Goal: Transaction & Acquisition: Purchase product/service

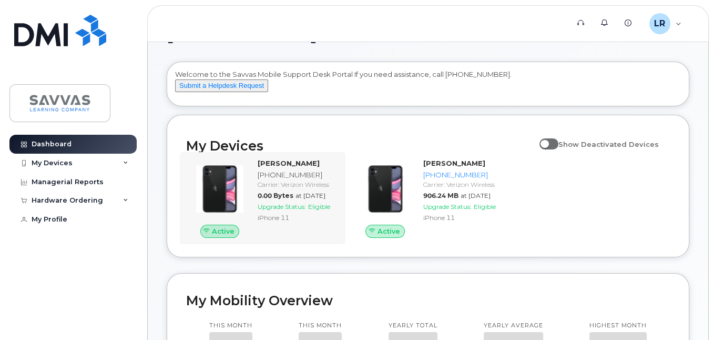
scroll to position [53, 0]
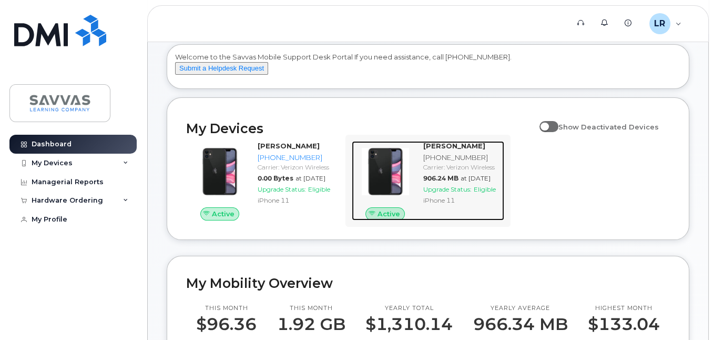
click at [416, 221] on div "Active" at bounding box center [385, 214] width 67 height 14
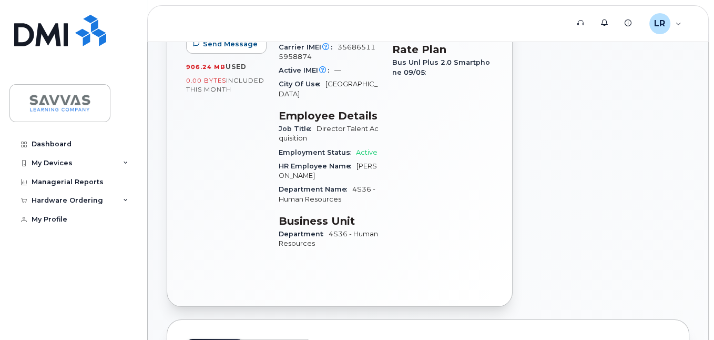
scroll to position [210, 0]
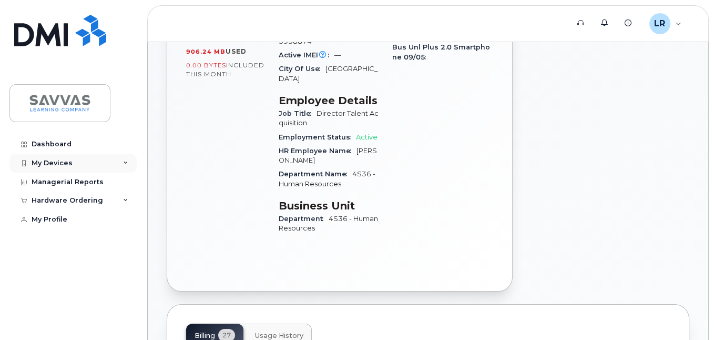
click at [117, 156] on div "My Devices" at bounding box center [72, 163] width 127 height 19
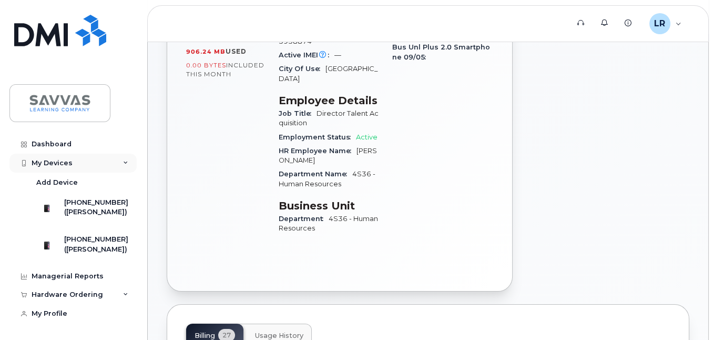
click at [117, 156] on div "My Devices" at bounding box center [72, 163] width 127 height 19
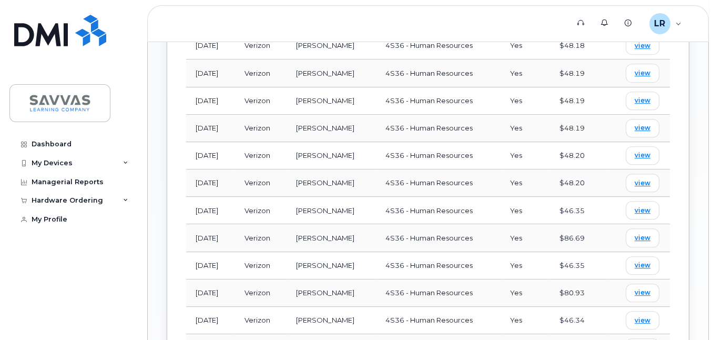
scroll to position [631, 0]
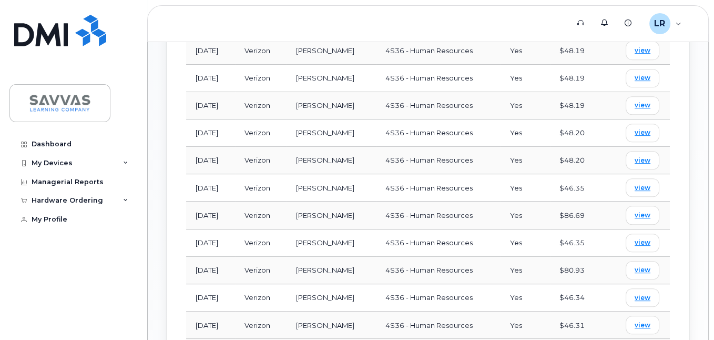
click at [287, 257] on td "Verizon" at bounding box center [261, 270] width 52 height 27
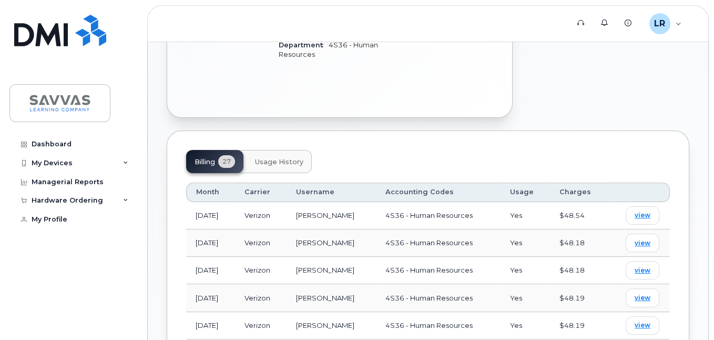
scroll to position [368, 0]
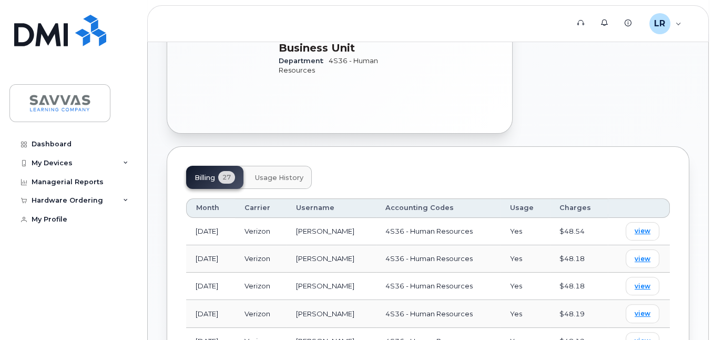
click at [287, 218] on td "Verizon" at bounding box center [261, 231] width 52 height 27
click at [281, 166] on button "Usage History" at bounding box center [279, 177] width 65 height 23
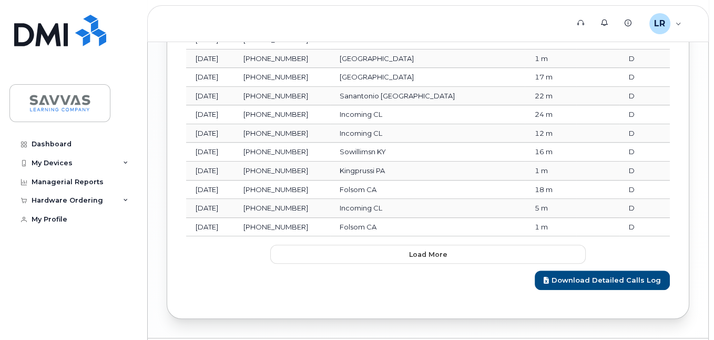
scroll to position [1098, 0]
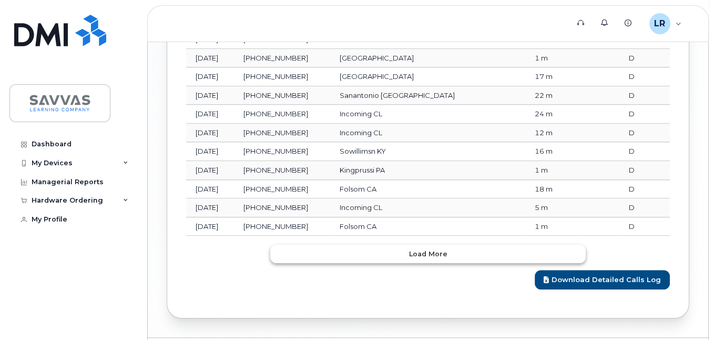
click at [290, 244] on button "Load more" at bounding box center [428, 253] width 316 height 19
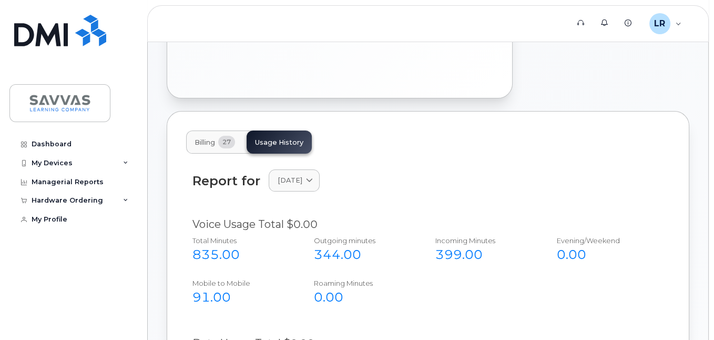
scroll to position [421, 0]
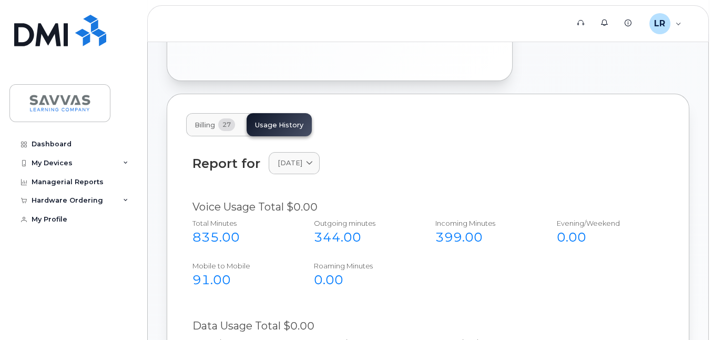
click at [205, 121] on span "Billing" at bounding box center [205, 125] width 21 height 8
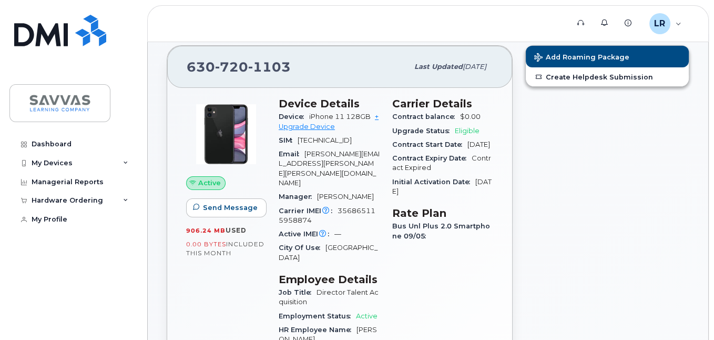
scroll to position [0, 0]
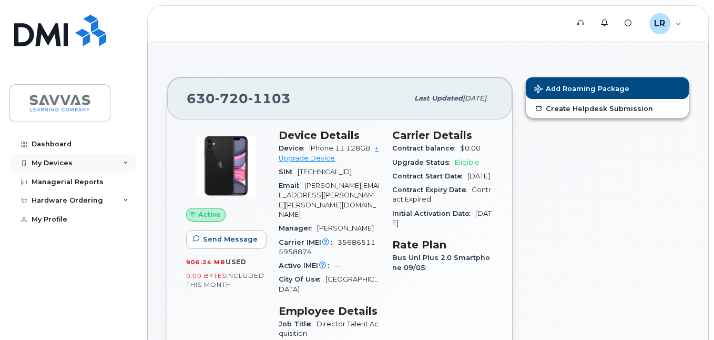
click at [64, 166] on div "My Devices" at bounding box center [52, 163] width 41 height 8
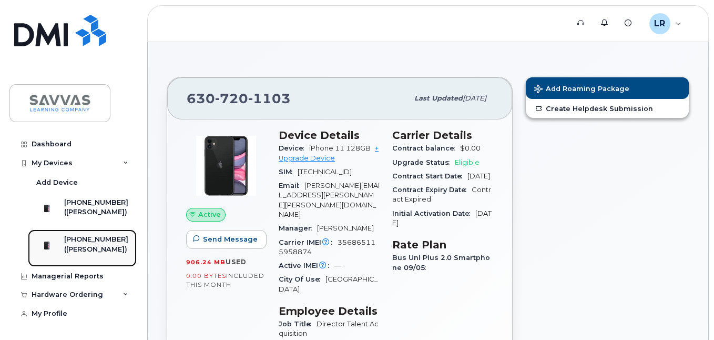
click at [93, 244] on div "[PHONE_NUMBER]" at bounding box center [96, 239] width 64 height 9
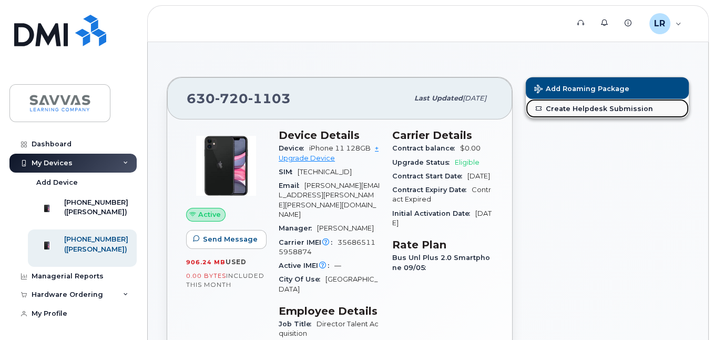
click at [571, 108] on link "Create Helpdesk Submission" at bounding box center [607, 108] width 163 height 19
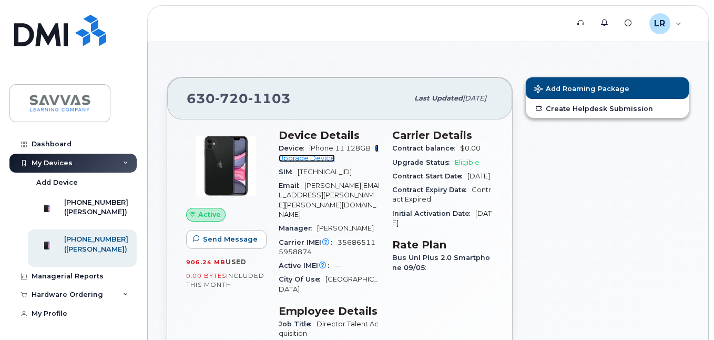
click at [325, 160] on link "+ Upgrade Device" at bounding box center [329, 152] width 100 height 17
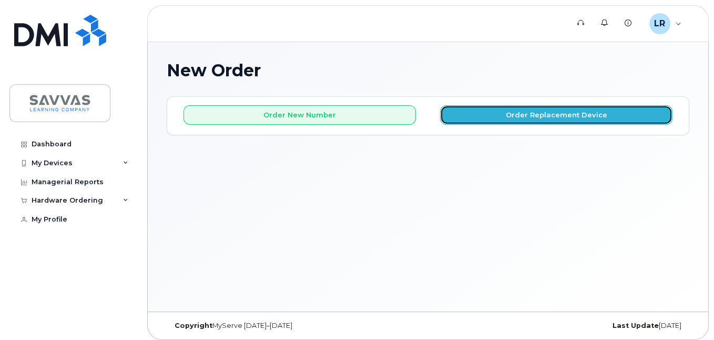
click at [498, 114] on button "Order Replacement Device" at bounding box center [556, 114] width 233 height 19
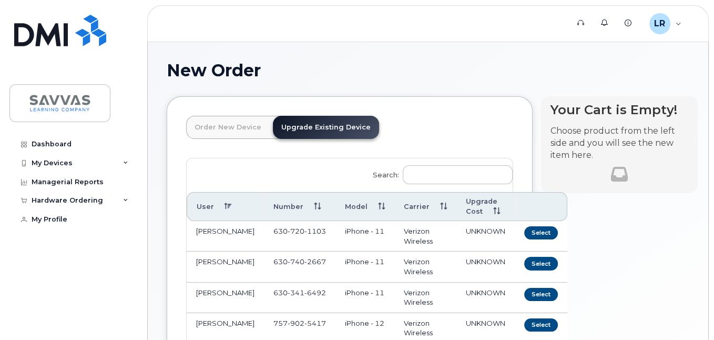
click at [366, 238] on td "iPhone - 11" at bounding box center [365, 236] width 59 height 31
click at [524, 233] on button "Select" at bounding box center [541, 232] width 34 height 13
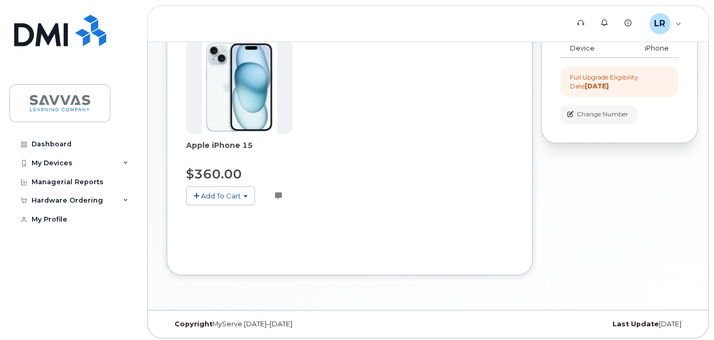
scroll to position [166, 0]
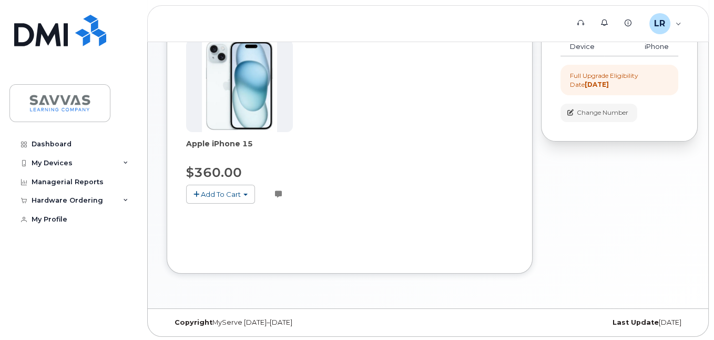
click at [228, 194] on span "Add To Cart" at bounding box center [221, 194] width 40 height 8
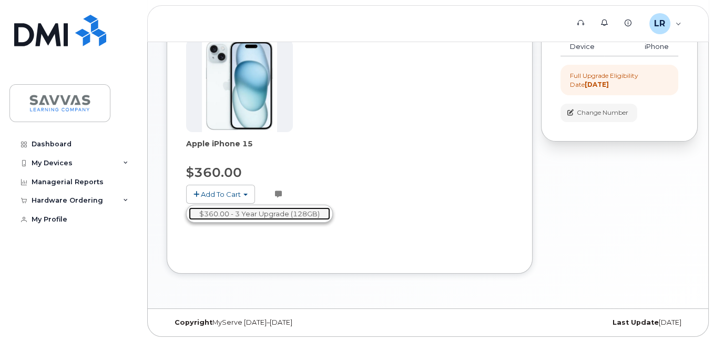
click at [227, 210] on link "$360.00 - 3 Year Upgrade (128GB)" at bounding box center [260, 213] width 142 height 13
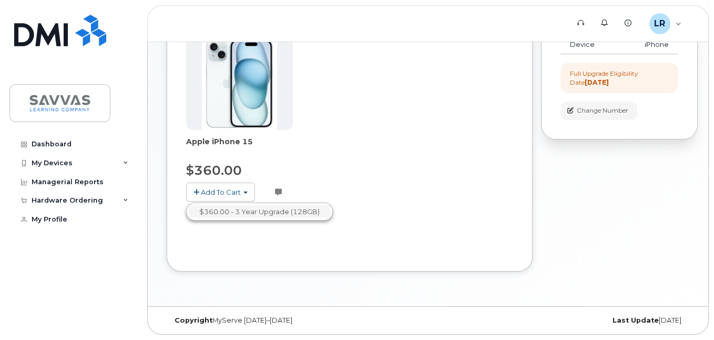
click at [227, 210] on div "Order New Device Upgrade Existing Device Order new device and new line Order ne…" at bounding box center [350, 99] width 366 height 343
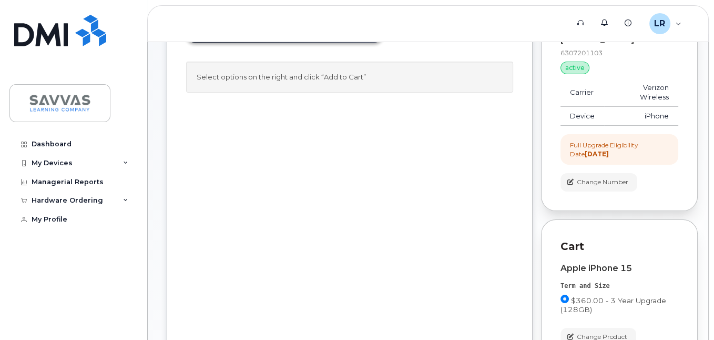
scroll to position [113, 0]
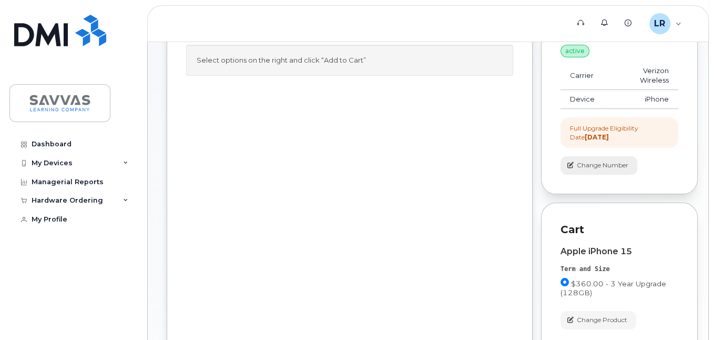
click at [601, 160] on span "Change Number" at bounding box center [603, 164] width 52 height 9
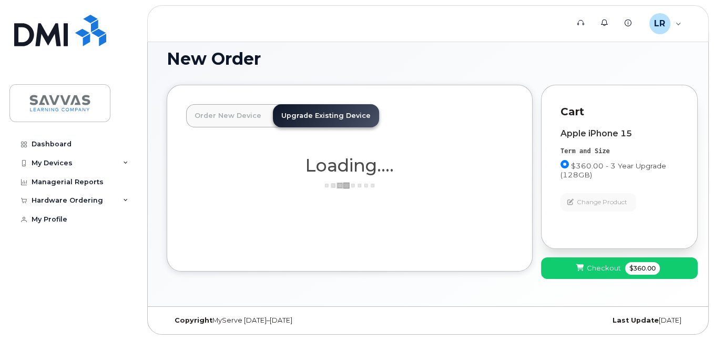
scroll to position [10, 0]
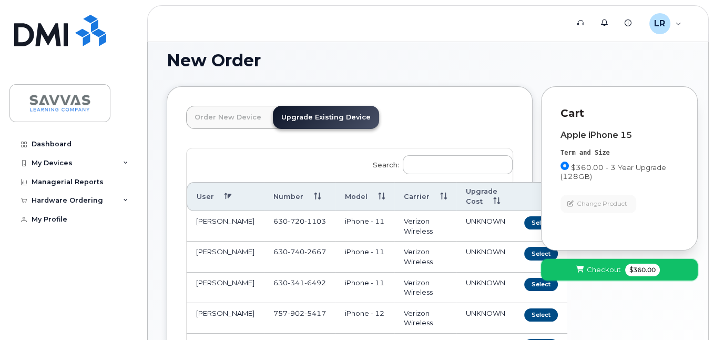
click at [601, 263] on button "Checkout $360.00" at bounding box center [619, 270] width 157 height 22
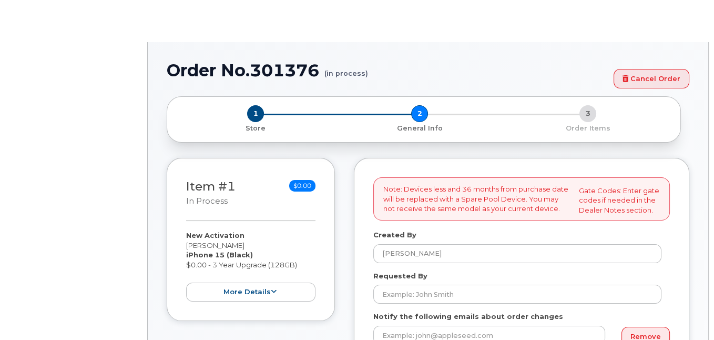
select select
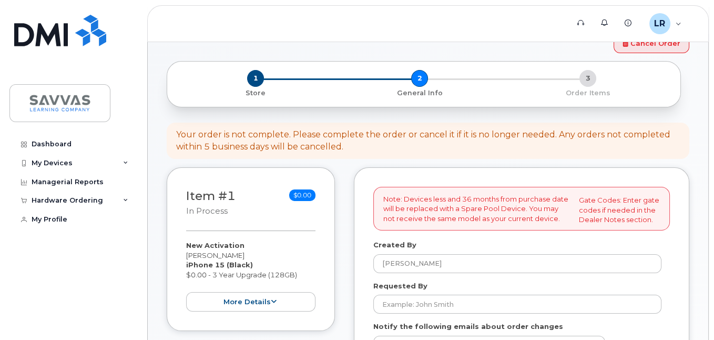
scroll to position [53, 0]
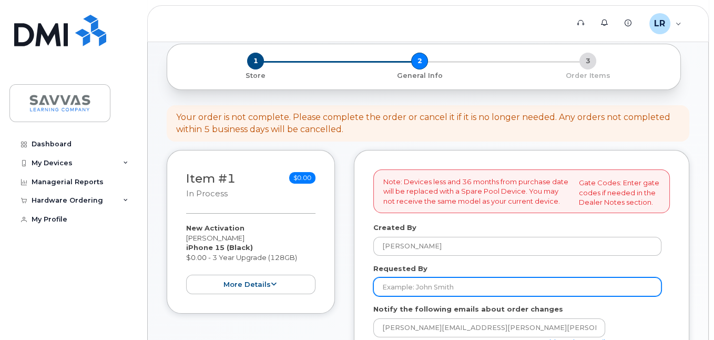
click at [422, 284] on input "Requested By" at bounding box center [518, 286] width 288 height 19
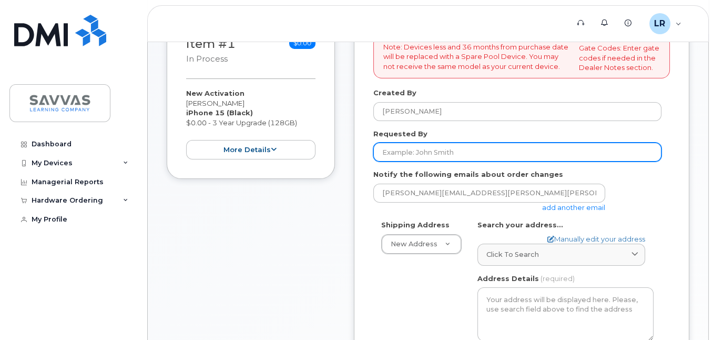
scroll to position [210, 0]
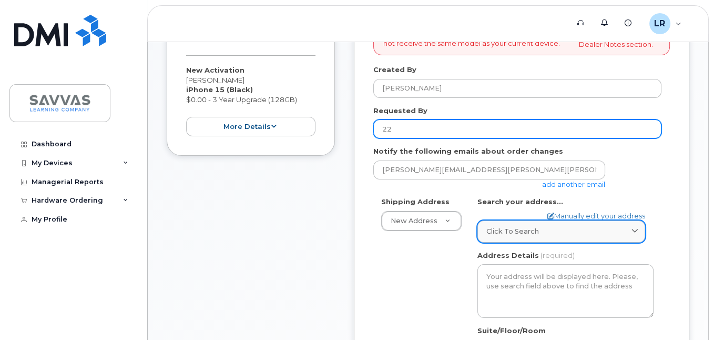
type input "2"
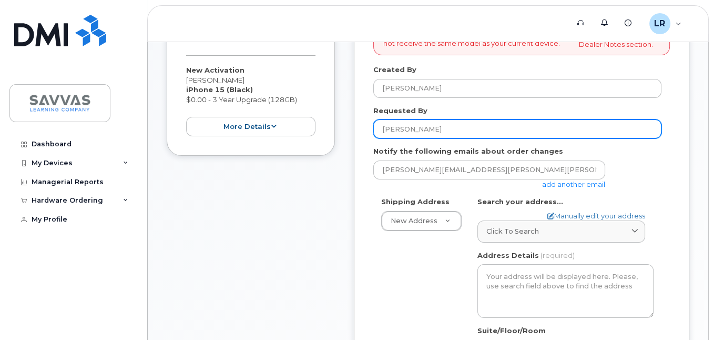
click at [410, 128] on input "Lisa" at bounding box center [518, 128] width 288 height 19
click at [440, 128] on input "Lisa" at bounding box center [518, 128] width 288 height 19
type input "[PERSON_NAME]"
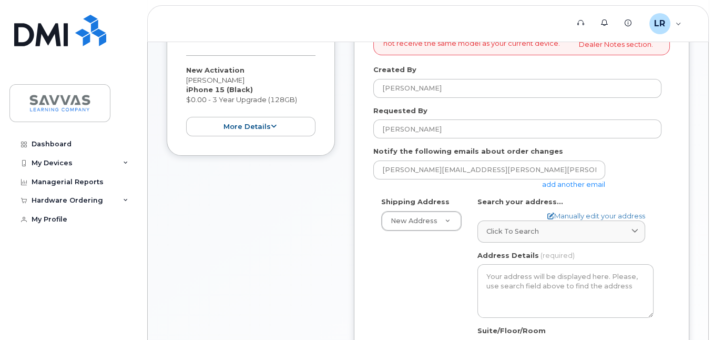
click at [376, 184] on div "lisa.riebe@savvas.com add another email" at bounding box center [494, 174] width 240 height 29
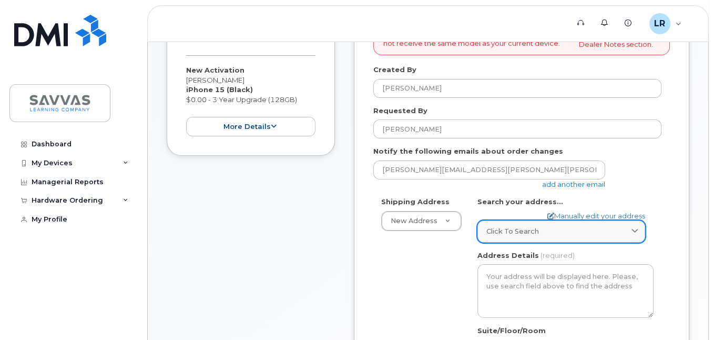
click at [550, 231] on div "Click to search" at bounding box center [562, 231] width 150 height 10
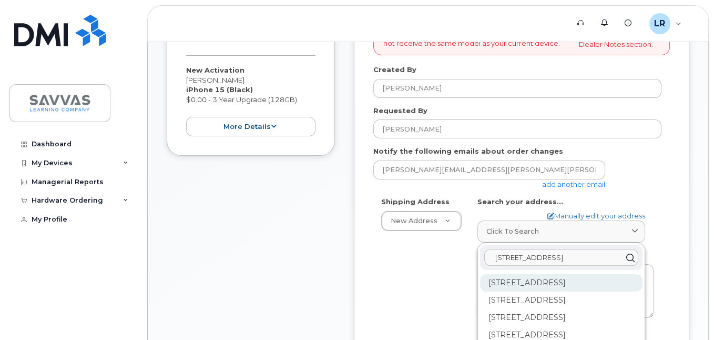
type input "227 Ford Street"
click at [556, 277] on div "227 Ford St Geneva IL 60134-1449" at bounding box center [561, 282] width 163 height 17
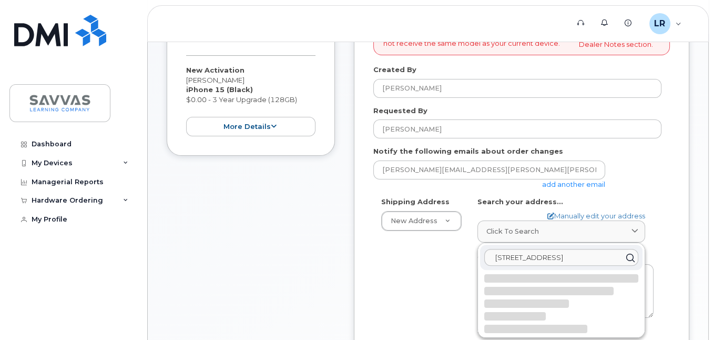
select select
type textarea "227 Ford St GENEVA IL 60134-1449 UNITED STATES"
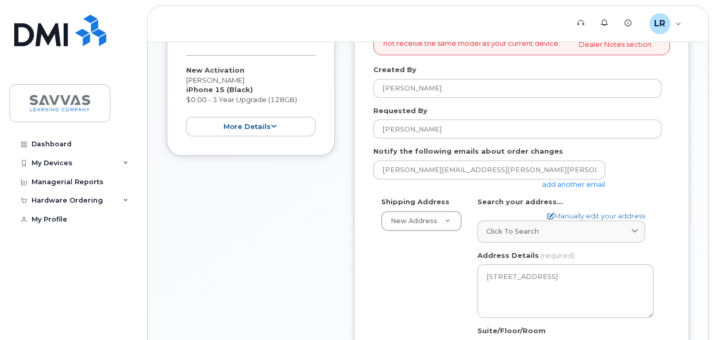
click at [403, 281] on div "Shipping Address New Address New Address 22155 Lost Lantern Dr 1667 Crestline D…" at bounding box center [518, 322] width 288 height 251
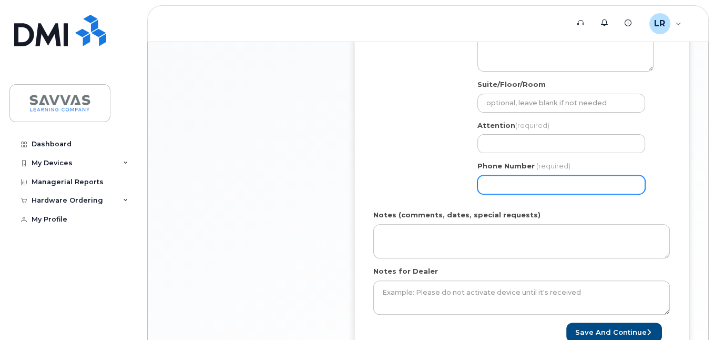
scroll to position [473, 0]
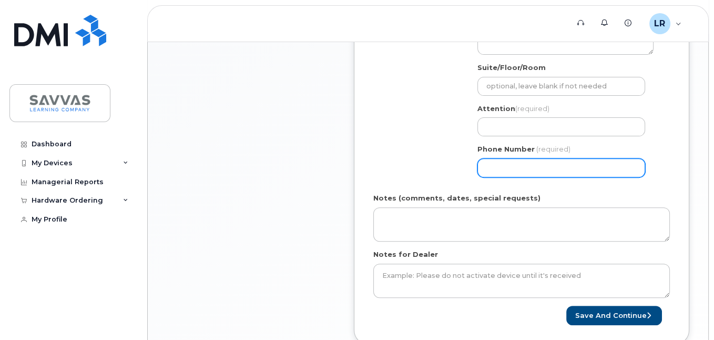
click at [506, 166] on input "Phone Number" at bounding box center [562, 167] width 168 height 19
type input "630352952"
select select
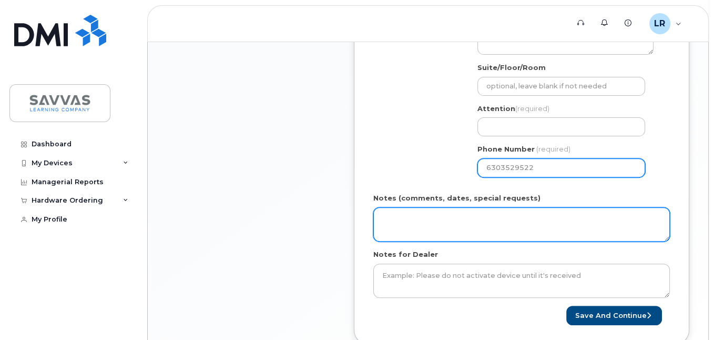
type input "6303529522"
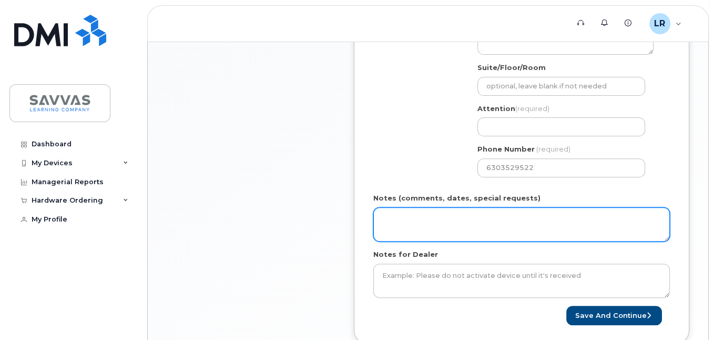
click at [468, 219] on textarea "Notes (comments, dates, special requests)" at bounding box center [522, 224] width 297 height 35
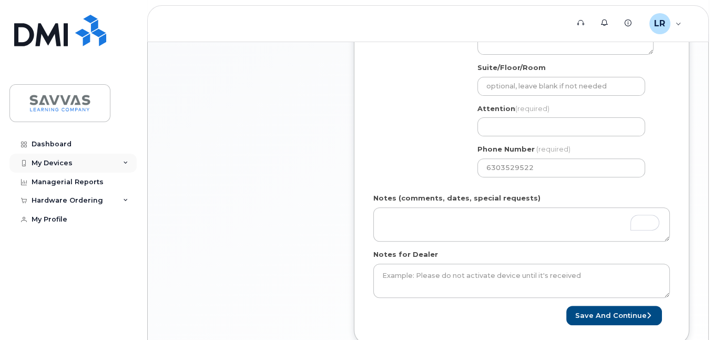
click at [59, 157] on div "My Devices" at bounding box center [72, 163] width 127 height 19
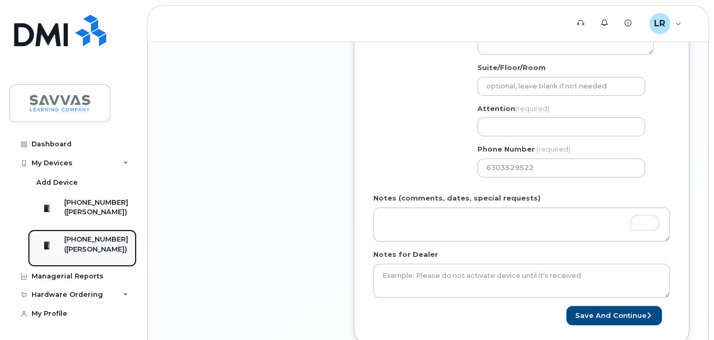
click at [60, 256] on div at bounding box center [46, 245] width 27 height 21
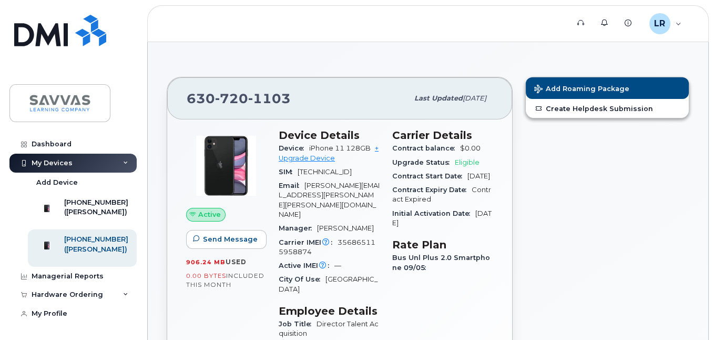
click at [460, 160] on span "Eligible" at bounding box center [467, 162] width 25 height 8
click at [572, 83] on button "Add Roaming Package" at bounding box center [607, 88] width 163 height 22
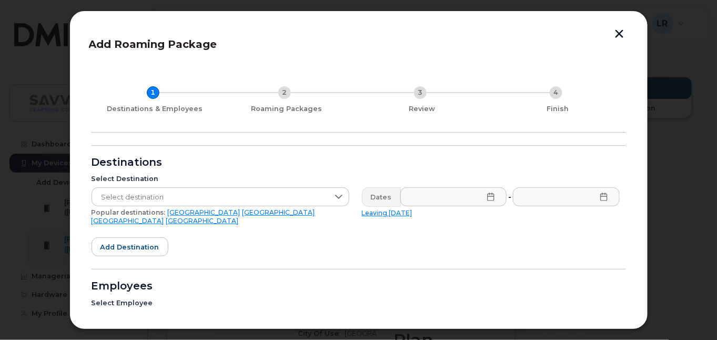
click at [617, 34] on button "button" at bounding box center [620, 34] width 16 height 11
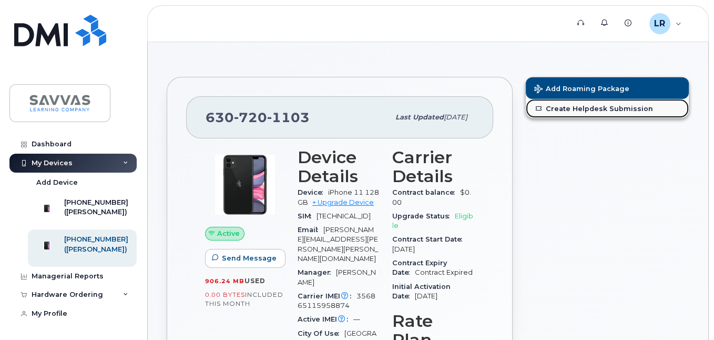
click at [585, 113] on link "Create Helpdesk Submission" at bounding box center [607, 108] width 163 height 19
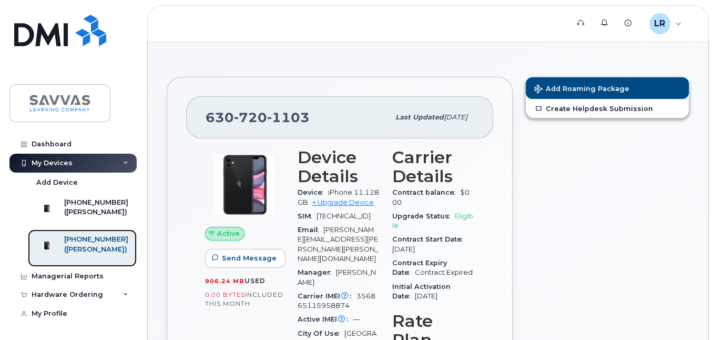
click at [129, 250] on link "630-720-1103 (LISA RIEBE)" at bounding box center [82, 247] width 109 height 37
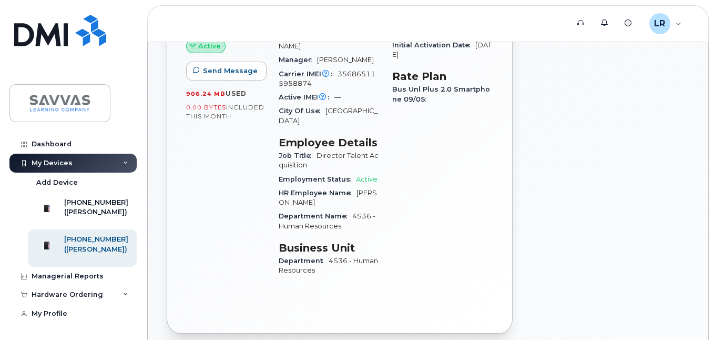
scroll to position [158, 0]
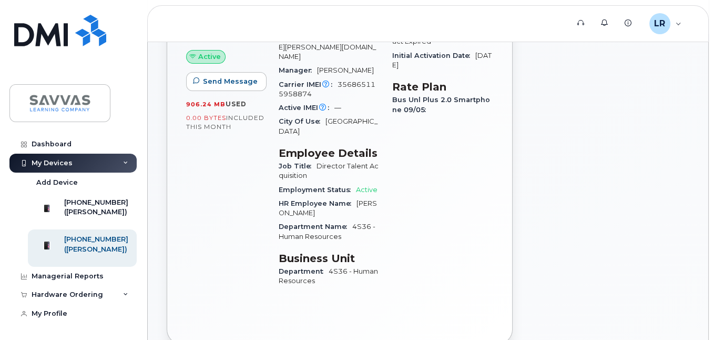
click at [310, 267] on span "Department" at bounding box center [304, 271] width 50 height 8
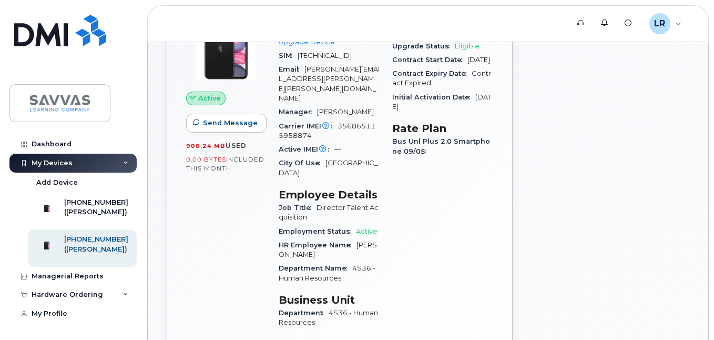
scroll to position [53, 0]
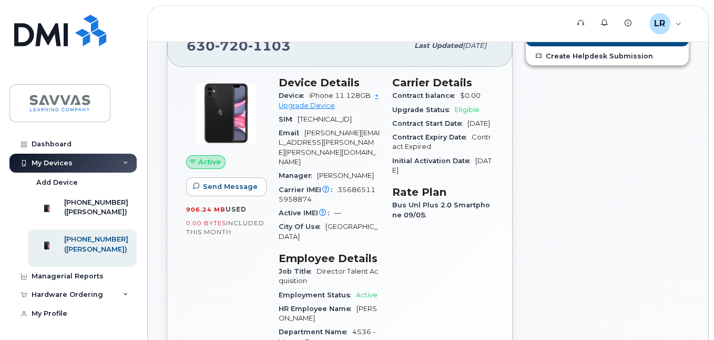
click at [211, 163] on span "Active" at bounding box center [209, 162] width 23 height 10
click at [466, 110] on span "Eligible" at bounding box center [467, 110] width 25 height 8
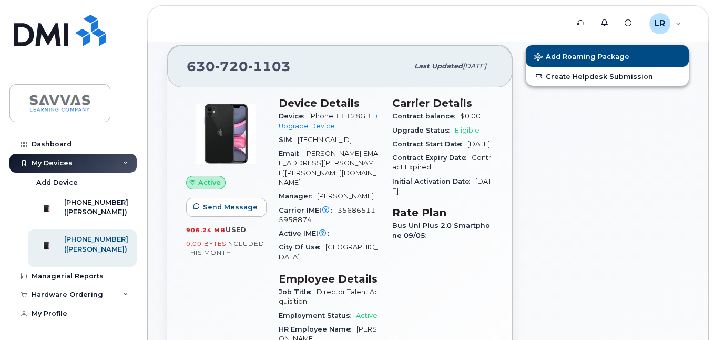
scroll to position [0, 0]
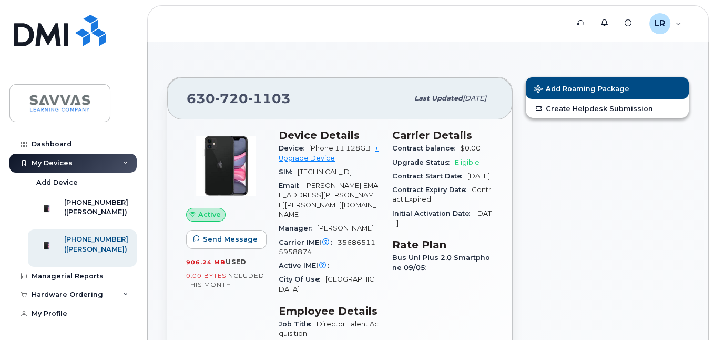
click at [432, 97] on span "Last updated" at bounding box center [439, 98] width 48 height 8
click at [265, 97] on span "1103" at bounding box center [269, 98] width 43 height 16
click at [55, 140] on div "Dashboard" at bounding box center [52, 144] width 40 height 8
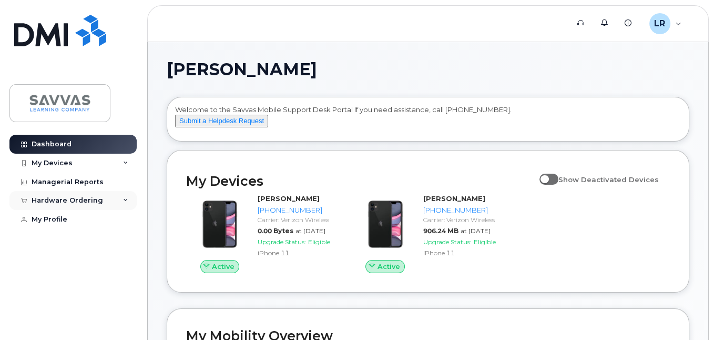
click at [68, 200] on div "Hardware Ordering" at bounding box center [68, 200] width 72 height 8
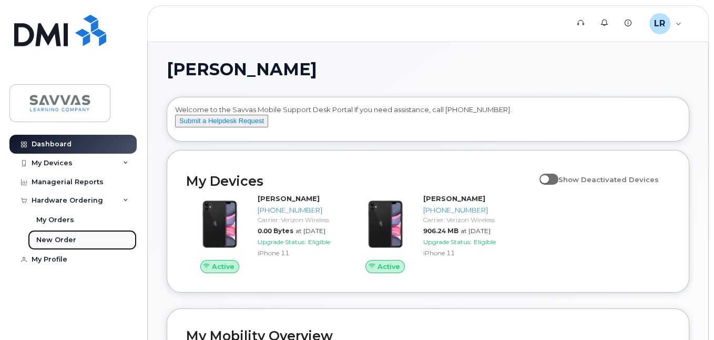
click at [60, 240] on div "New Order" at bounding box center [56, 239] width 40 height 9
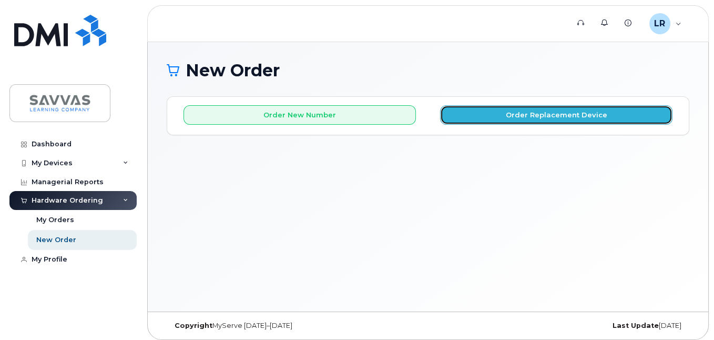
click at [524, 116] on button "Order Replacement Device" at bounding box center [556, 114] width 233 height 19
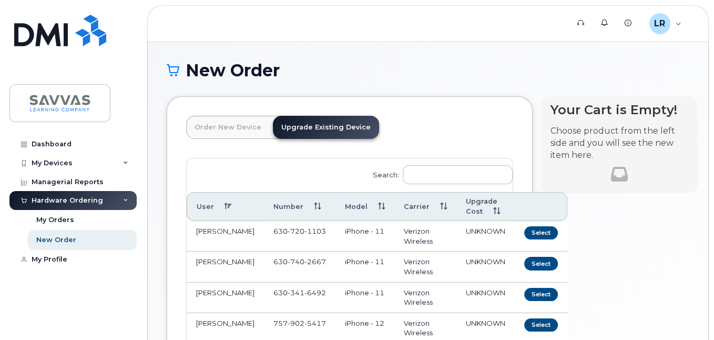
click at [358, 240] on td "iPhone - 11" at bounding box center [365, 236] width 59 height 31
click at [524, 229] on button "Select" at bounding box center [541, 232] width 34 height 13
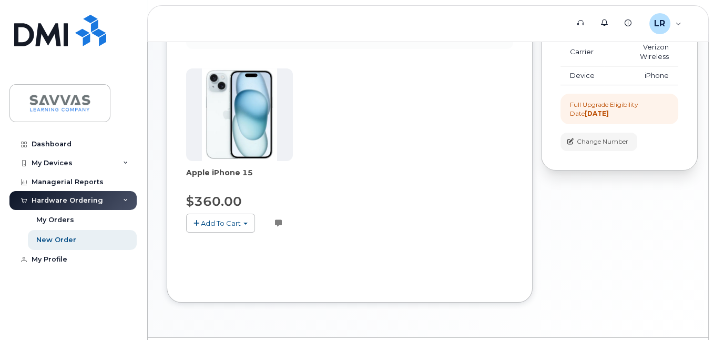
scroll to position [158, 0]
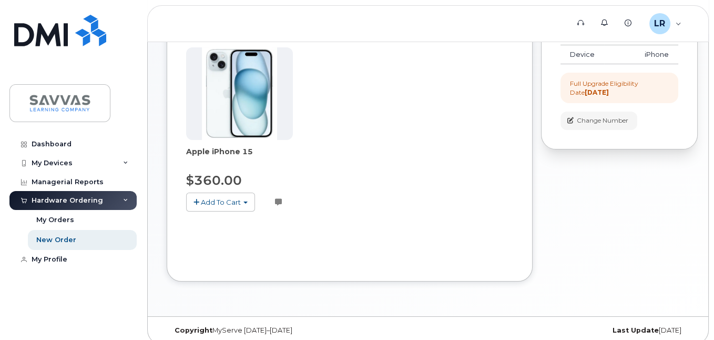
click at [239, 203] on span "Add To Cart" at bounding box center [221, 202] width 40 height 8
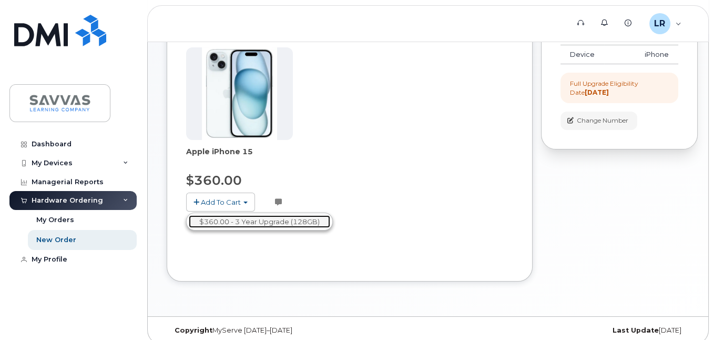
click at [237, 220] on link "$360.00 - 3 Year Upgrade (128GB)" at bounding box center [260, 221] width 142 height 13
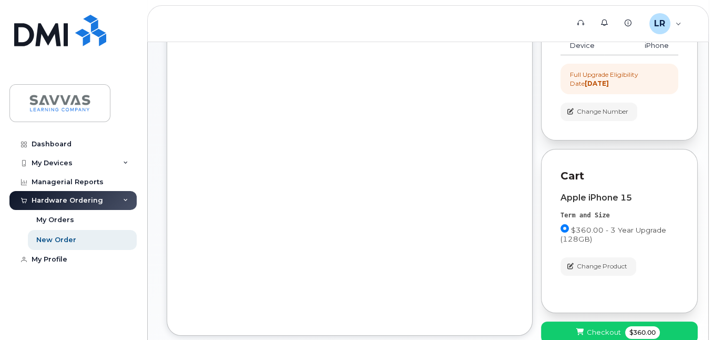
click at [237, 220] on div "Order New Device Upgrade Existing Device Order new device and new line Order ne…" at bounding box center [350, 133] width 366 height 406
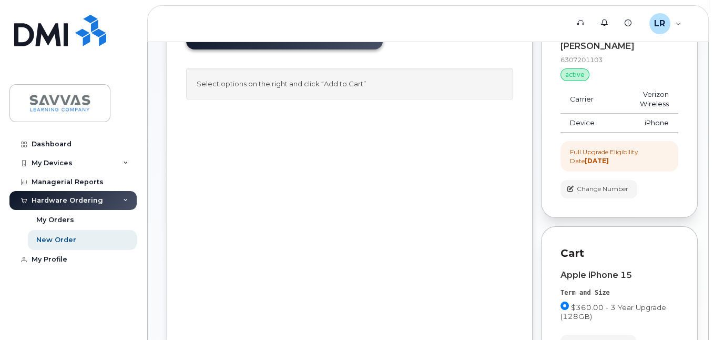
scroll to position [60, 0]
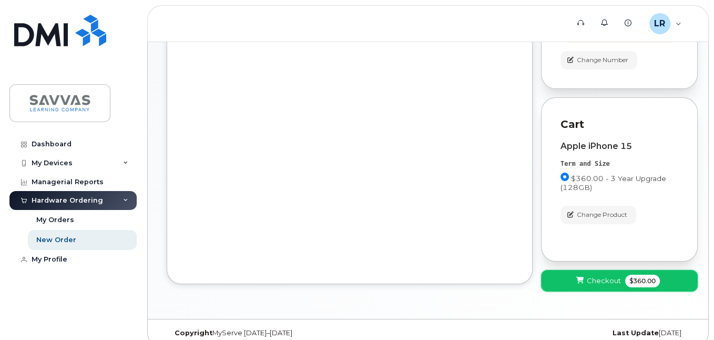
click at [593, 276] on span "Checkout" at bounding box center [604, 281] width 34 height 10
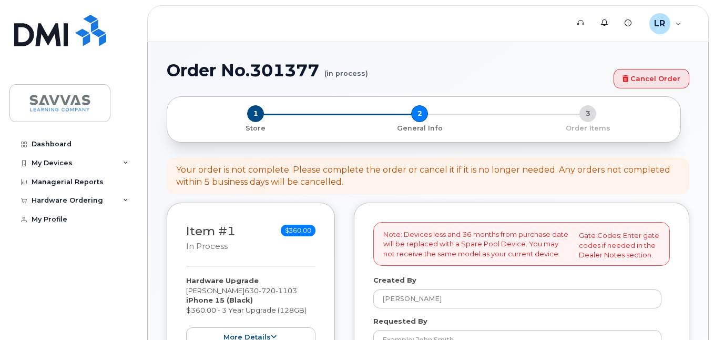
select select
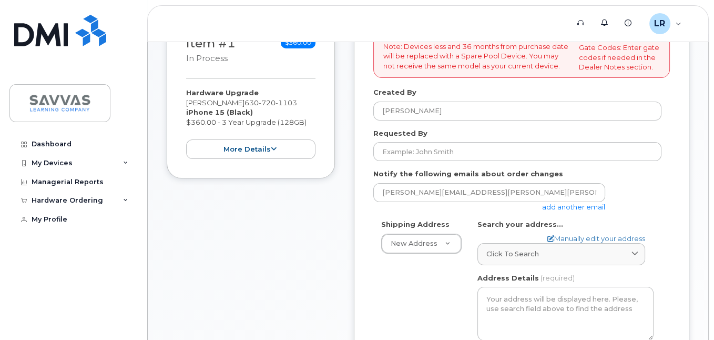
scroll to position [210, 0]
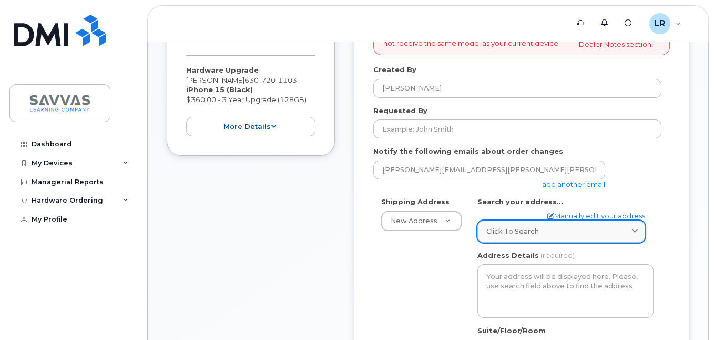
click at [502, 230] on span "Click to search" at bounding box center [513, 231] width 53 height 10
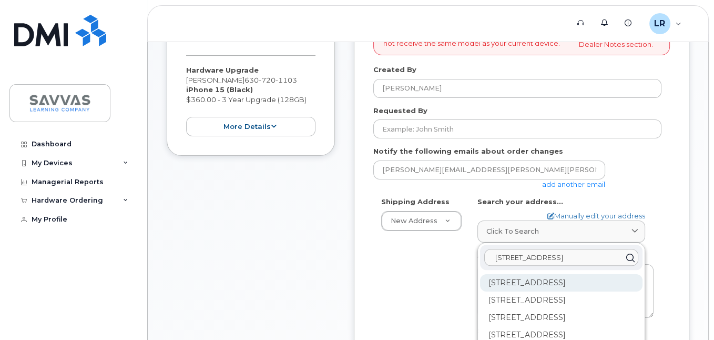
type input "227 Ford Street"
click at [519, 278] on div "227 Ford St Geneva IL 60134-1449" at bounding box center [561, 282] width 163 height 17
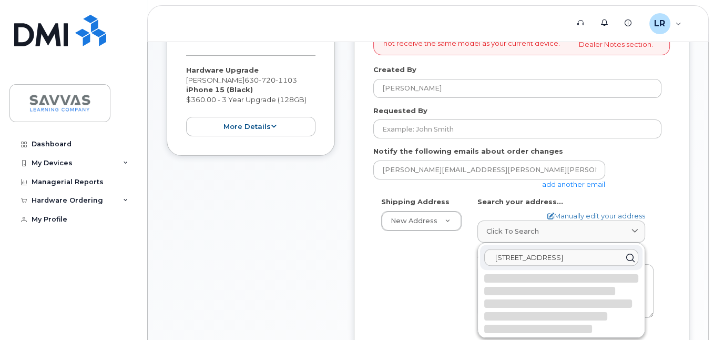
select select
type textarea "227 Ford St GENEVA IL 60134-1449 UNITED STATES"
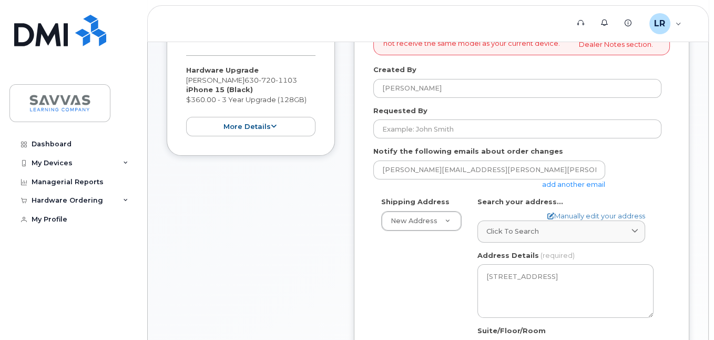
click at [439, 292] on div "Shipping Address New Address New Address 22155 Lost Lantern Dr 1667 Crestline D…" at bounding box center [518, 322] width 288 height 251
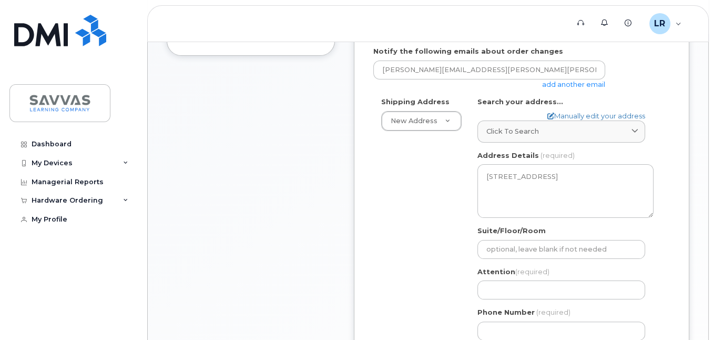
scroll to position [316, 0]
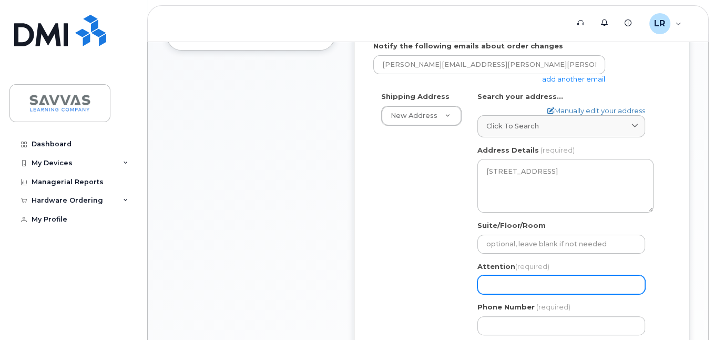
click at [509, 279] on input "Attention (required)" at bounding box center [562, 284] width 168 height 19
select select
type input "L"
select select
type input "Li"
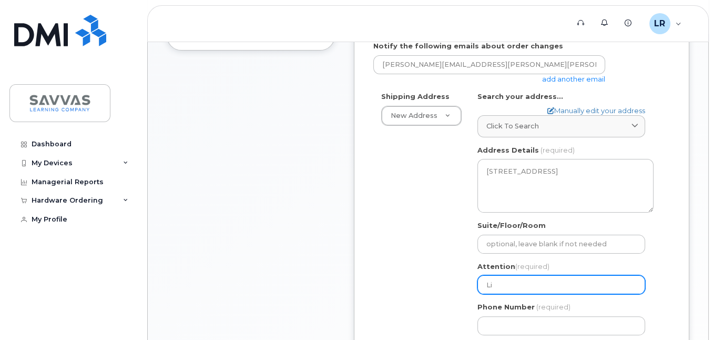
select select
type input "Lis"
select select
type input "Lisa"
select select
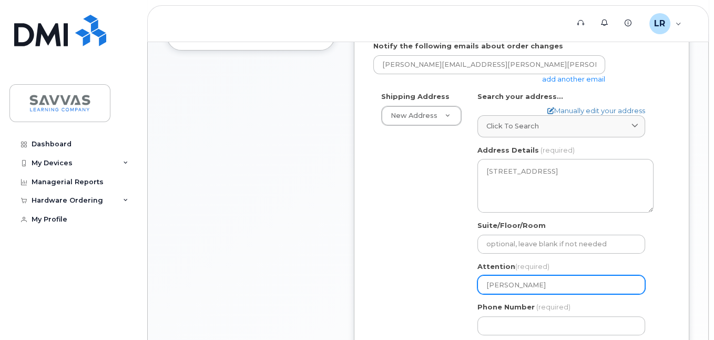
type input "Lisa R"
select select
type input "Lisa Ri"
select select
type input "Lisa Rie"
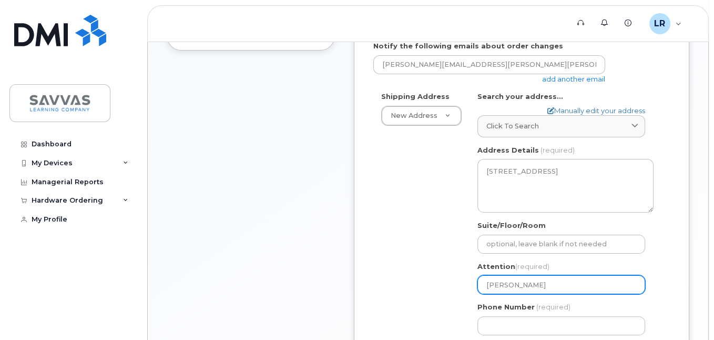
select select
type input "Lisa Rieb"
select select
type input "Lisa Riebe"
type input "630720110"
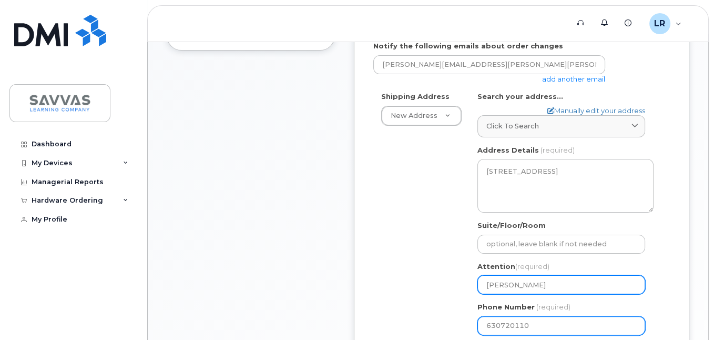
select select
type input "6307201103"
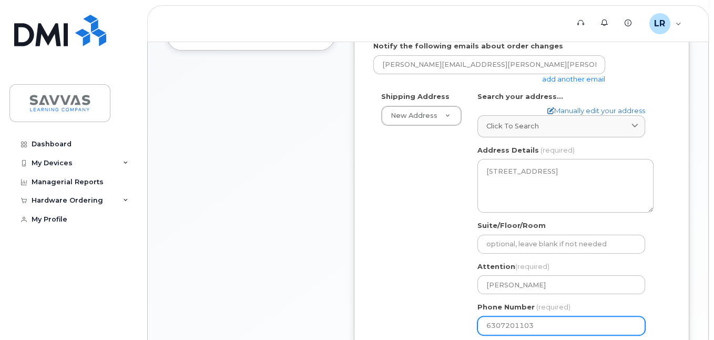
drag, startPoint x: 546, startPoint y: 329, endPoint x: 458, endPoint y: 325, distance: 88.5
click at [455, 330] on div "Shipping Address New Address New Address 22155 Lost Lantern Dr 1667 Crestline D…" at bounding box center [518, 217] width 288 height 251
select select
type input "630352952"
select select
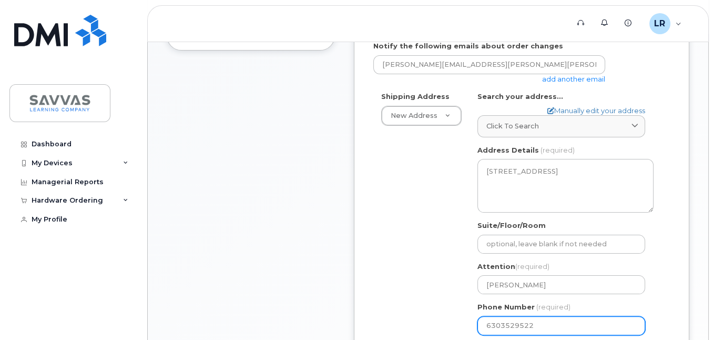
type input "6303529522"
click at [435, 312] on div "Shipping Address New Address New Address 22155 Lost Lantern Dr 1667 Crestline D…" at bounding box center [518, 217] width 288 height 251
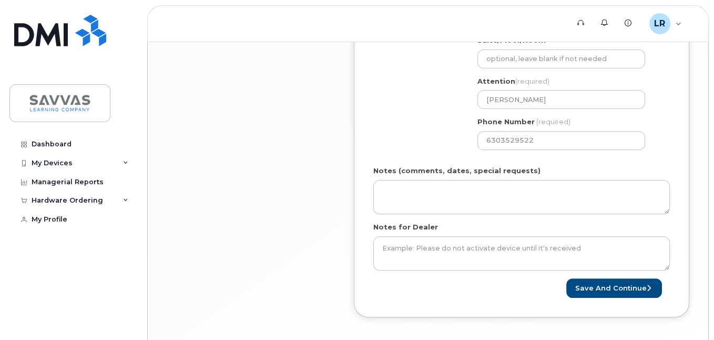
scroll to position [526, 0]
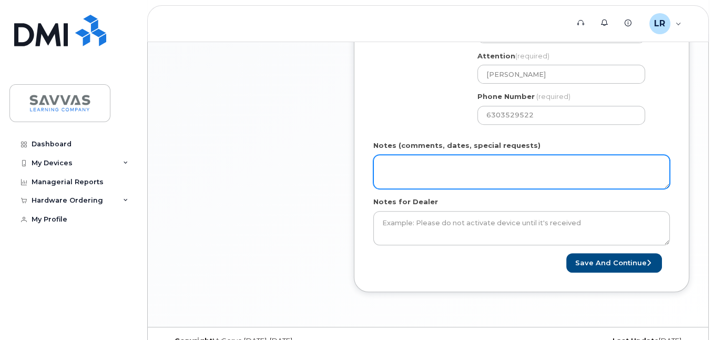
click at [451, 165] on textarea "Notes (comments, dates, special requests)" at bounding box center [522, 172] width 297 height 35
click at [441, 174] on textarea "Notes (comments, dates, special requests)" at bounding box center [522, 172] width 297 height 35
type textarea "keep same number with verizon"
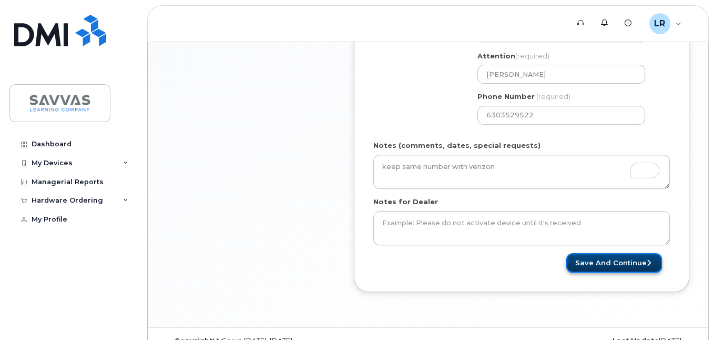
click at [630, 261] on button "Save and Continue" at bounding box center [615, 262] width 96 height 19
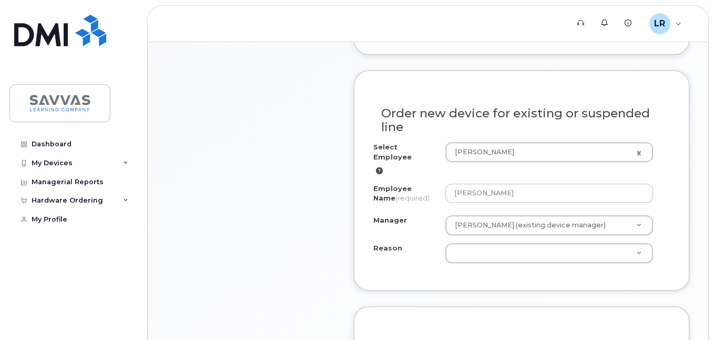
scroll to position [526, 0]
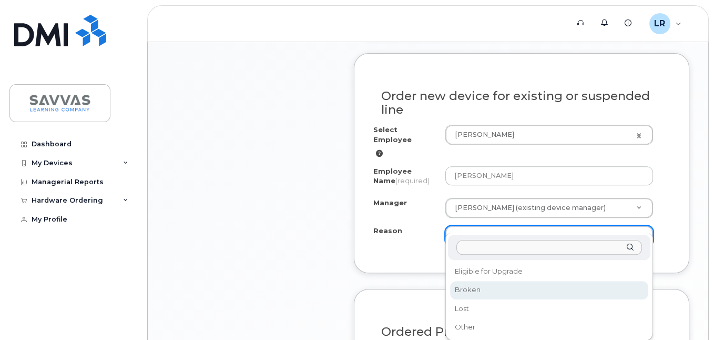
select select "broken"
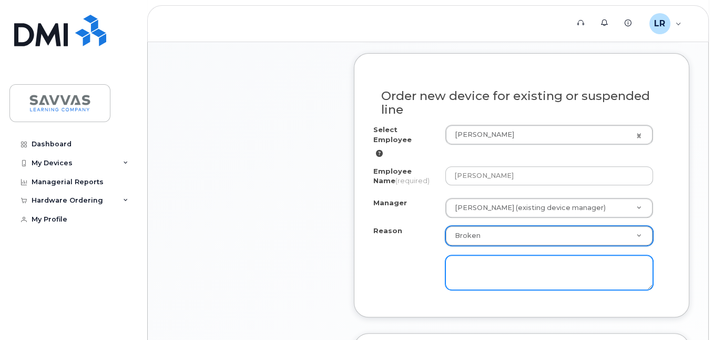
click at [482, 263] on textarea at bounding box center [550, 272] width 208 height 35
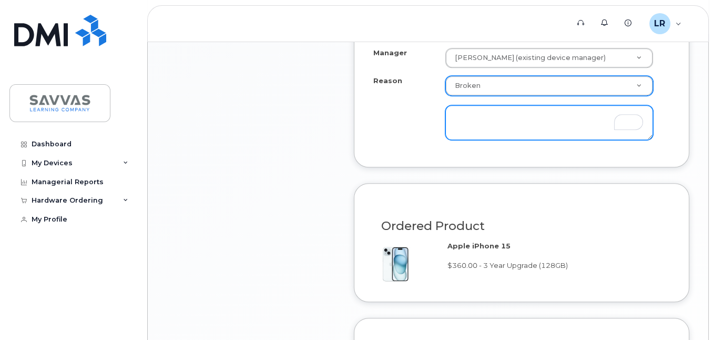
scroll to position [684, 0]
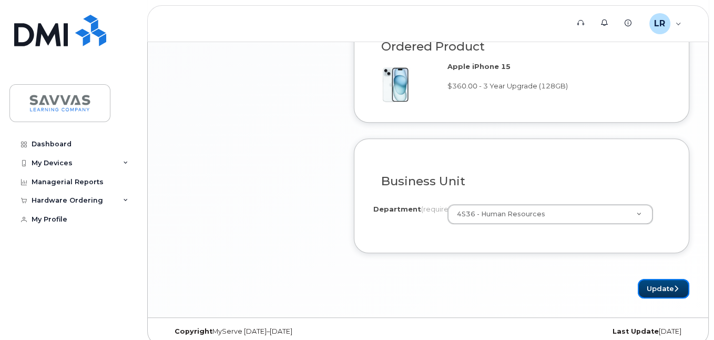
click at [649, 279] on button "Update" at bounding box center [664, 288] width 52 height 19
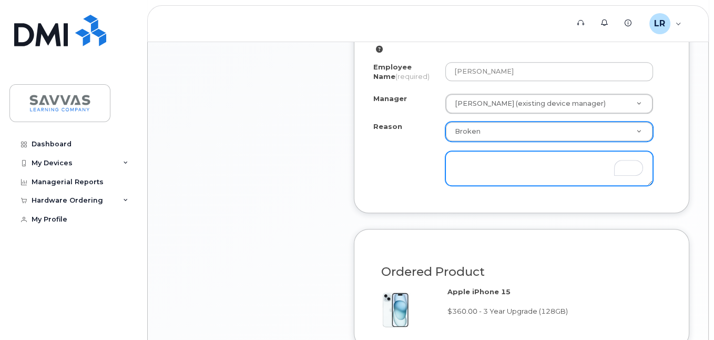
scroll to position [611, 0]
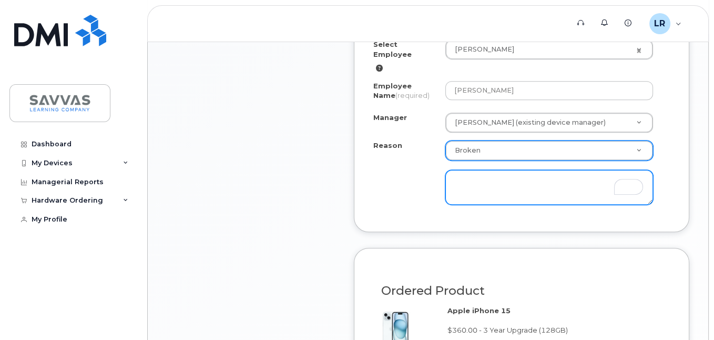
click at [535, 177] on textarea "To enrich screen reader interactions, please activate Accessibility in Grammarl…" at bounding box center [550, 187] width 208 height 35
click at [477, 174] on textarea "To enrich screen reader interactions, please activate Accessibility in Grammarl…" at bounding box center [550, 187] width 208 height 35
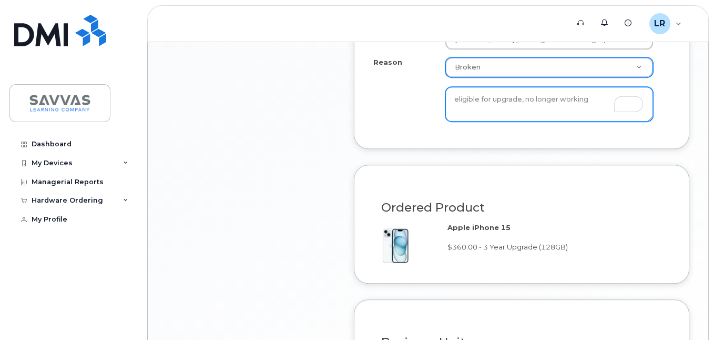
scroll to position [855, 0]
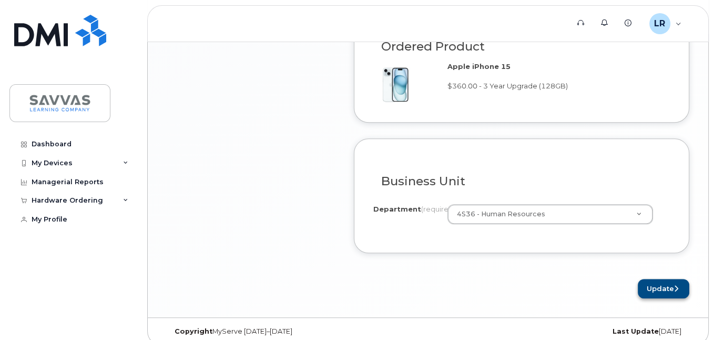
type textarea "eligible for upgrade, no longer working"
click at [654, 280] on button "Update" at bounding box center [664, 288] width 52 height 19
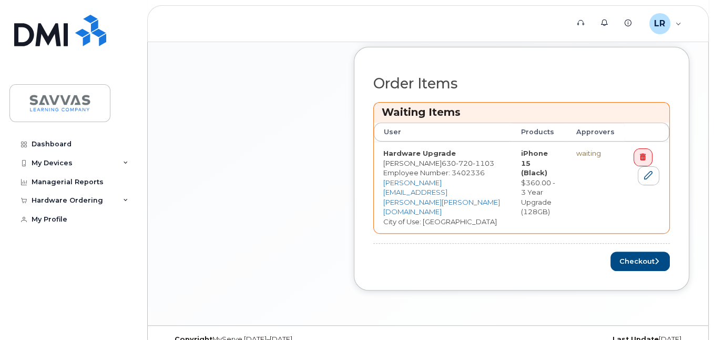
scroll to position [446, 0]
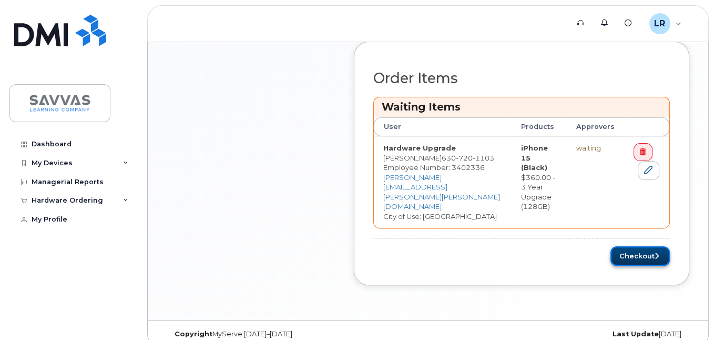
click at [628, 246] on button "Checkout" at bounding box center [640, 255] width 59 height 19
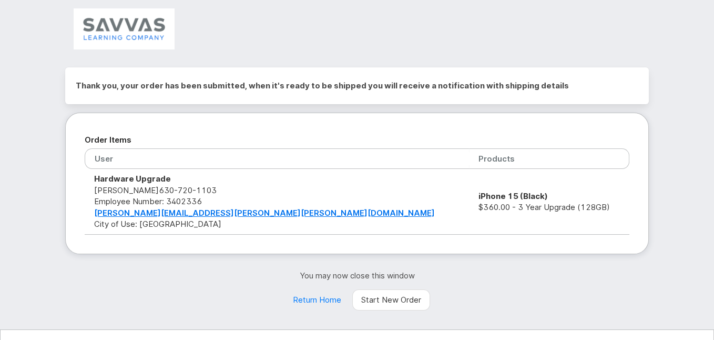
scroll to position [35, 0]
